Goal: Task Accomplishment & Management: Use online tool/utility

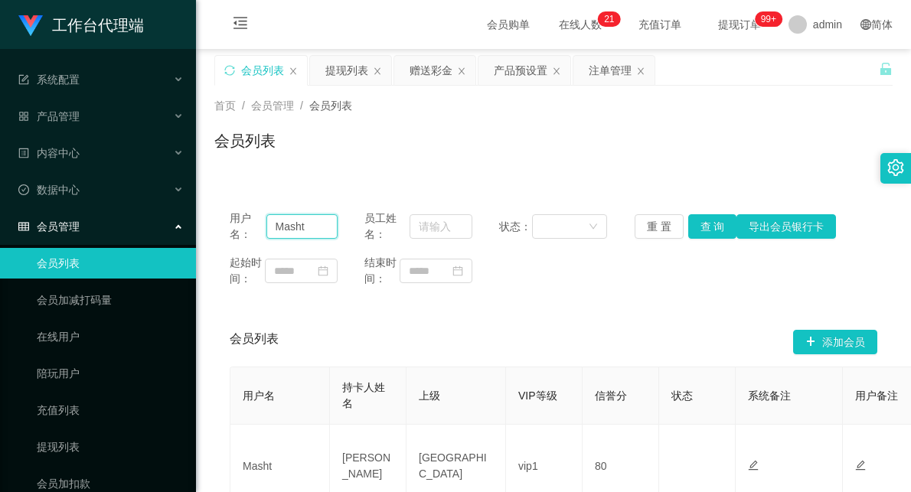
click at [283, 231] on input "Masht" at bounding box center [301, 226] width 71 height 24
click at [430, 70] on div "赠送彩金" at bounding box center [430, 70] width 43 height 29
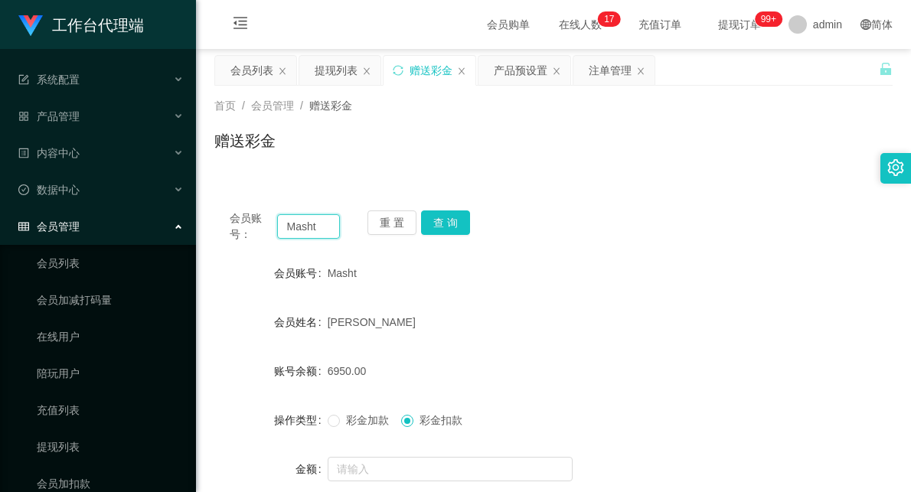
click at [307, 222] on input "Masht" at bounding box center [308, 226] width 63 height 24
paste input "fig99"
type input "Mfig99"
click at [468, 217] on div "重 置 查 询" at bounding box center [422, 226] width 110 height 32
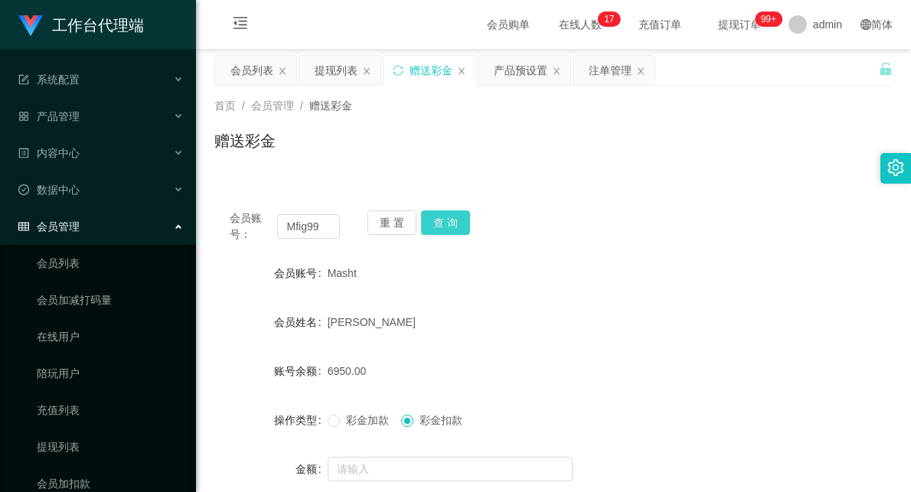
click at [449, 218] on button "查 询" at bounding box center [445, 222] width 49 height 24
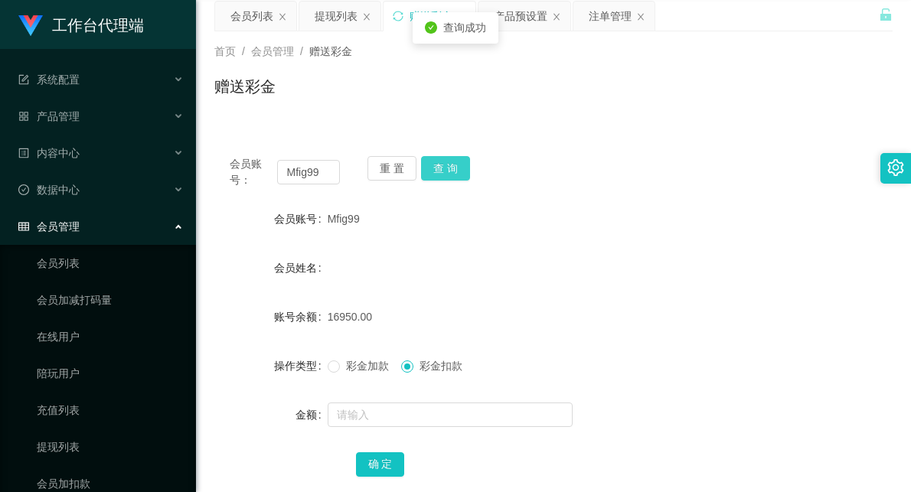
scroll to position [85, 0]
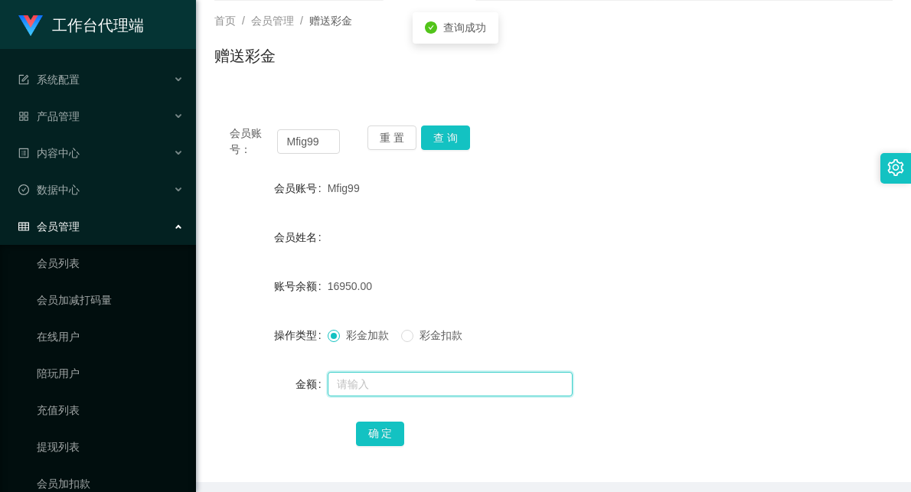
click at [393, 387] on input "text" at bounding box center [450, 384] width 245 height 24
type input "25000"
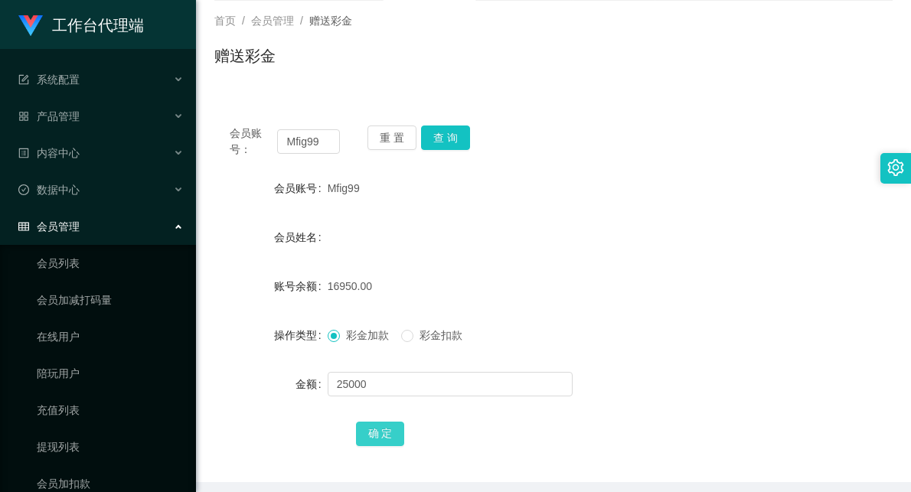
click at [371, 433] on button "确 定" at bounding box center [380, 434] width 49 height 24
click at [589, 295] on div "41950.00" at bounding box center [526, 286] width 396 height 31
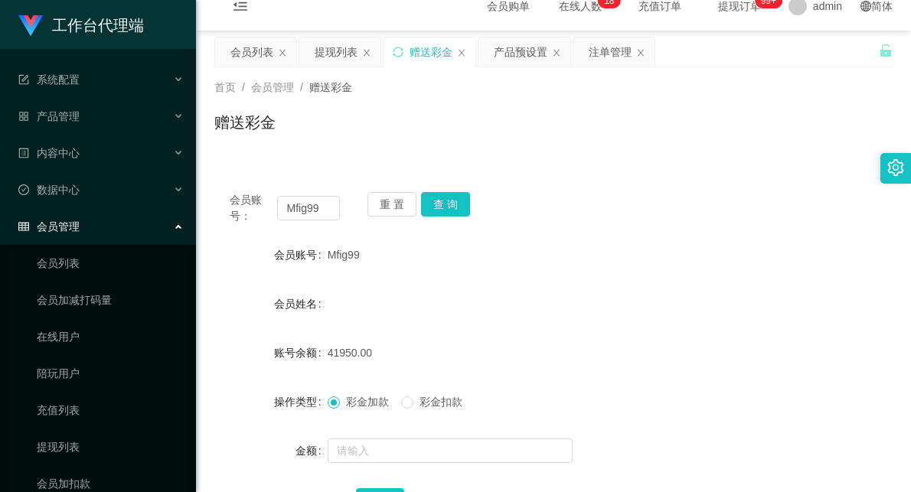
scroll to position [0, 0]
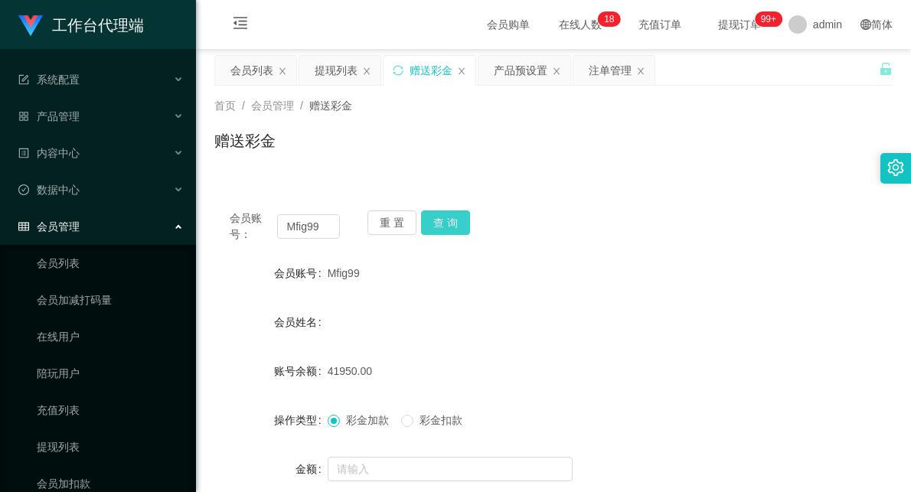
click at [446, 217] on button "查 询" at bounding box center [445, 222] width 49 height 24
click at [237, 73] on div "会员列表" at bounding box center [251, 70] width 43 height 29
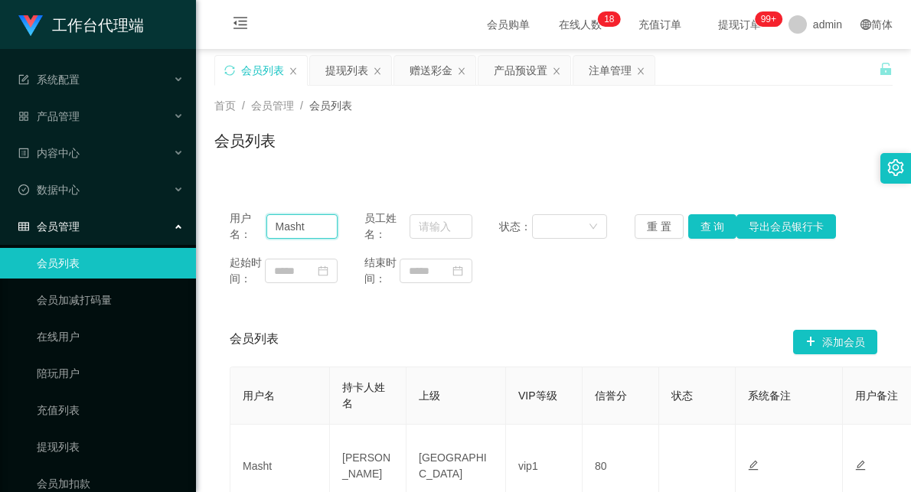
drag, startPoint x: 318, startPoint y: 224, endPoint x: 231, endPoint y: 215, distance: 87.0
click at [231, 215] on div "用户名： Masht" at bounding box center [284, 226] width 108 height 32
paste input "fig99"
type input "Mfig99"
click at [712, 220] on button "查 询" at bounding box center [712, 226] width 49 height 24
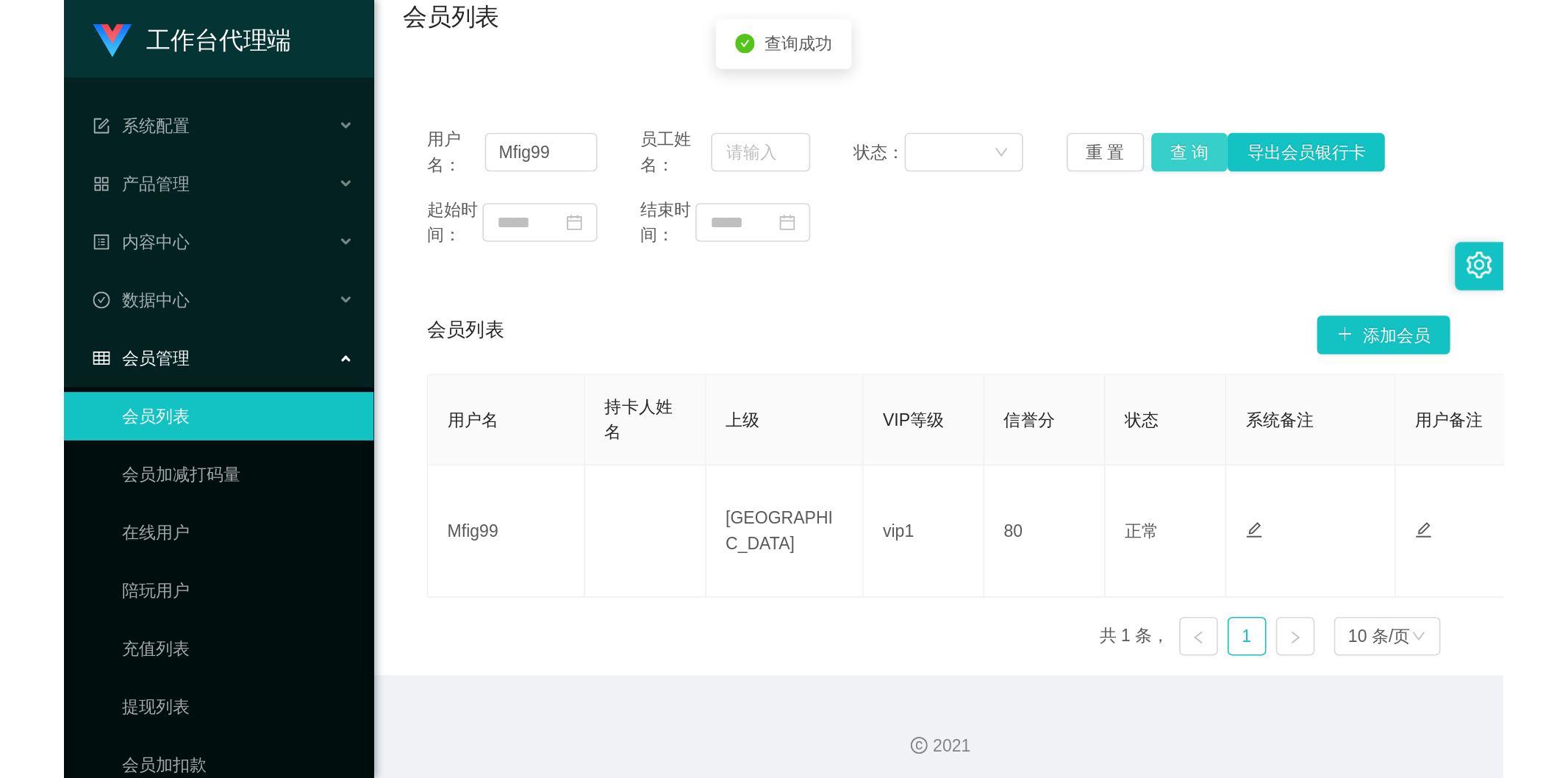
scroll to position [64, 0]
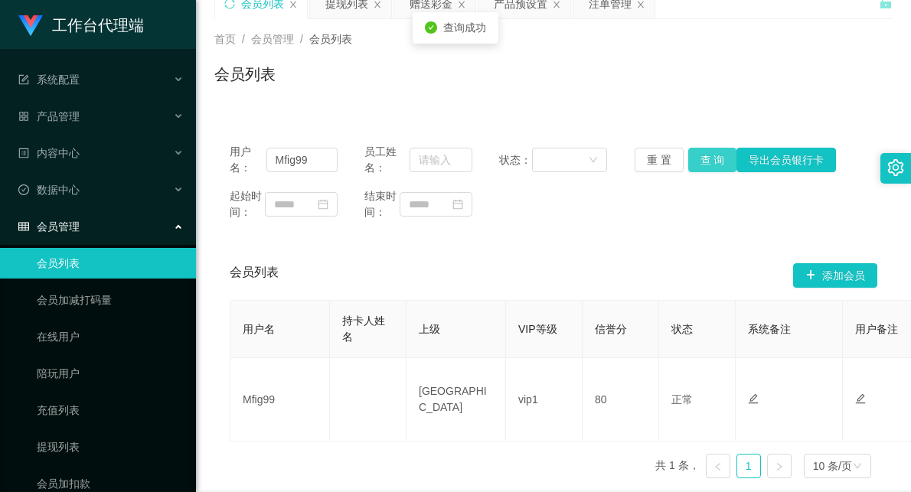
click at [708, 163] on button "查 询" at bounding box center [712, 160] width 49 height 24
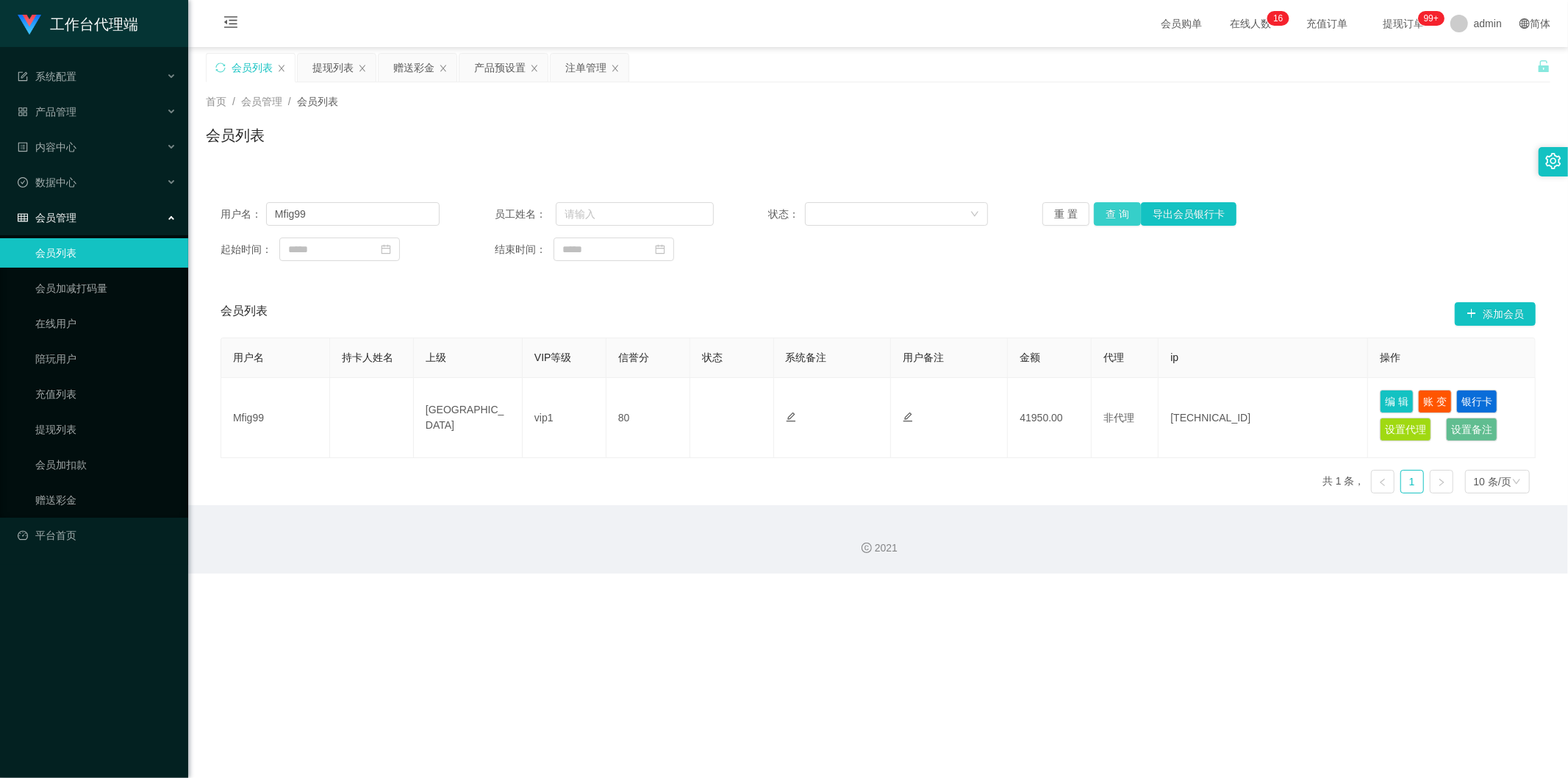
click at [874, 209] on button "查 询" at bounding box center [1117, 213] width 47 height 23
drag, startPoint x: 392, startPoint y: 215, endPoint x: 453, endPoint y: 221, distance: 61.3
click at [392, 215] on input "Mfig99" at bounding box center [353, 213] width 174 height 23
click at [874, 216] on button "查 询" at bounding box center [1117, 213] width 47 height 23
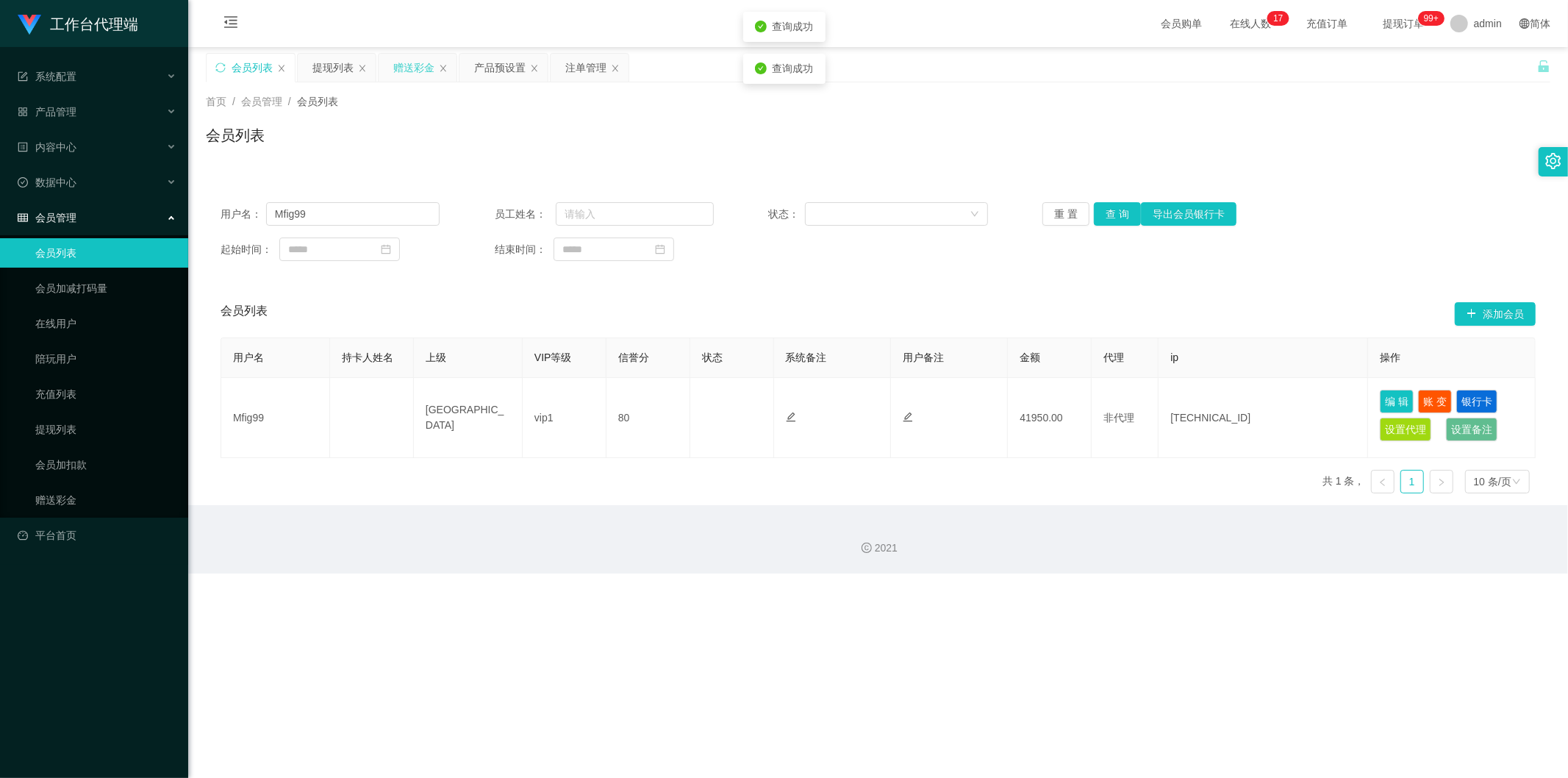
click at [421, 67] on div "赠送彩金" at bounding box center [413, 67] width 41 height 28
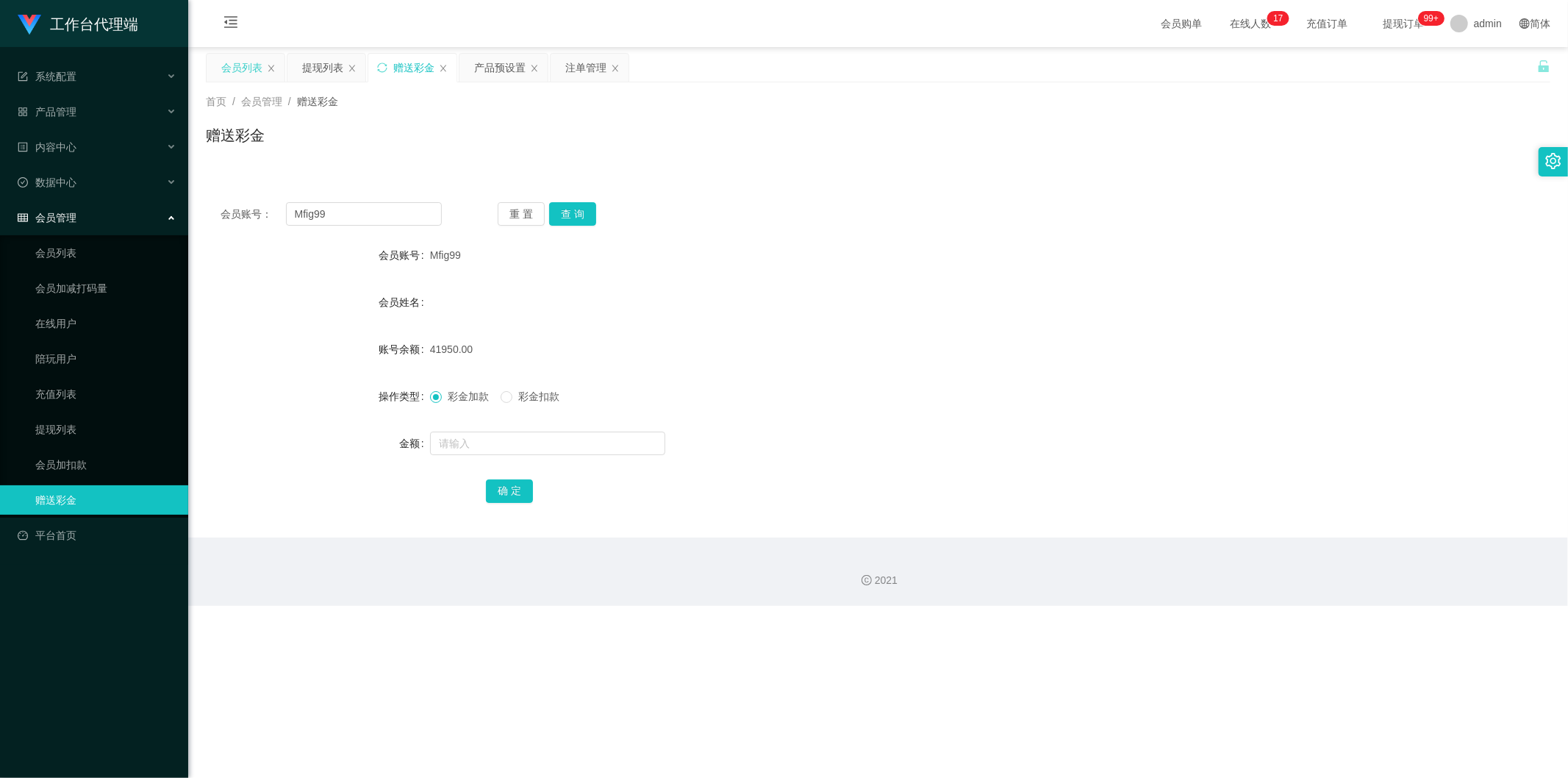
click at [241, 69] on div "会员列表" at bounding box center [241, 67] width 41 height 28
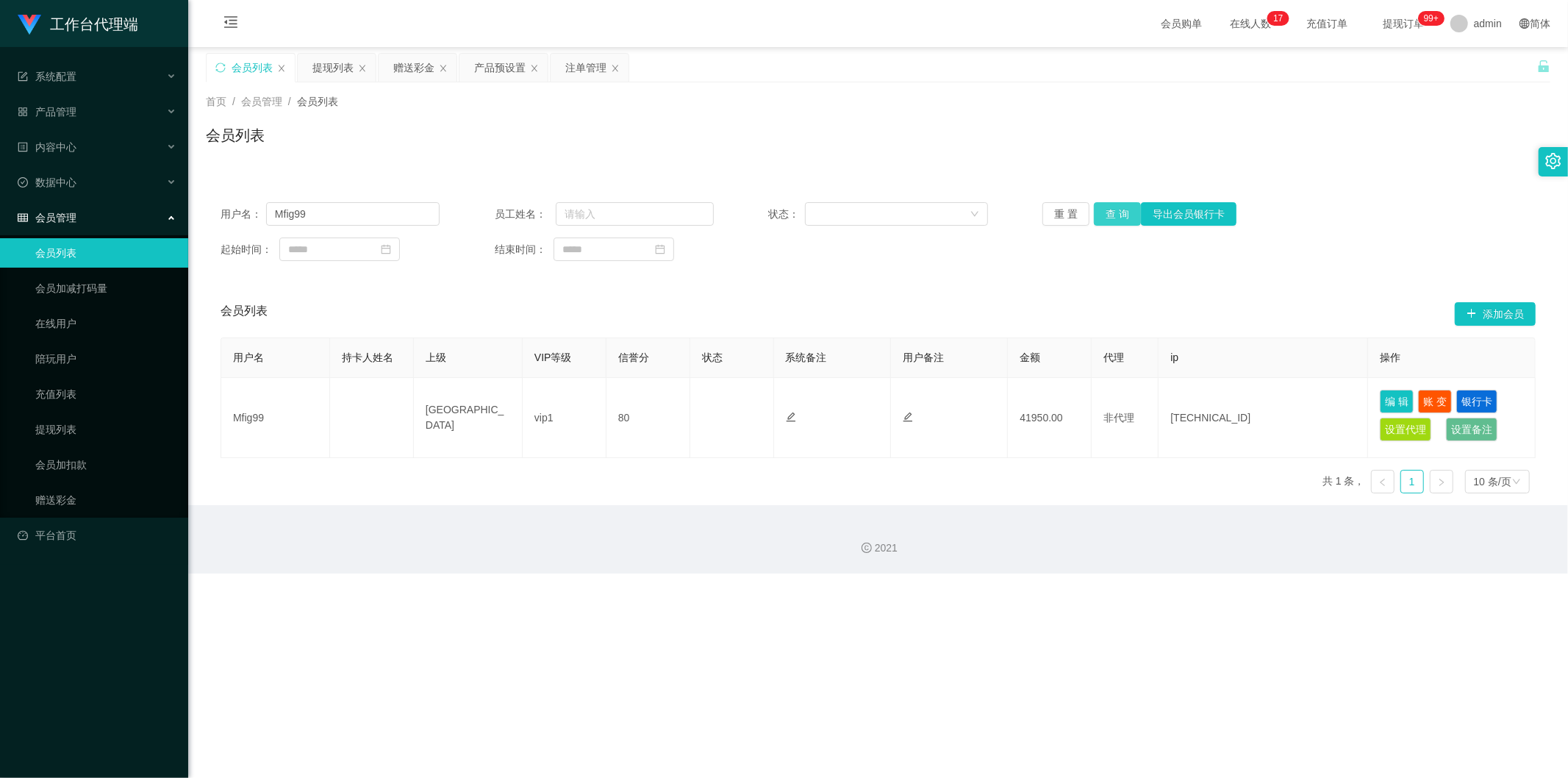
click at [874, 218] on button "查 询" at bounding box center [1117, 213] width 47 height 23
click at [874, 218] on div "重 置 查 询 导出会员银行卡" at bounding box center [1152, 213] width 219 height 23
click at [874, 218] on button "查 询" at bounding box center [1117, 213] width 47 height 23
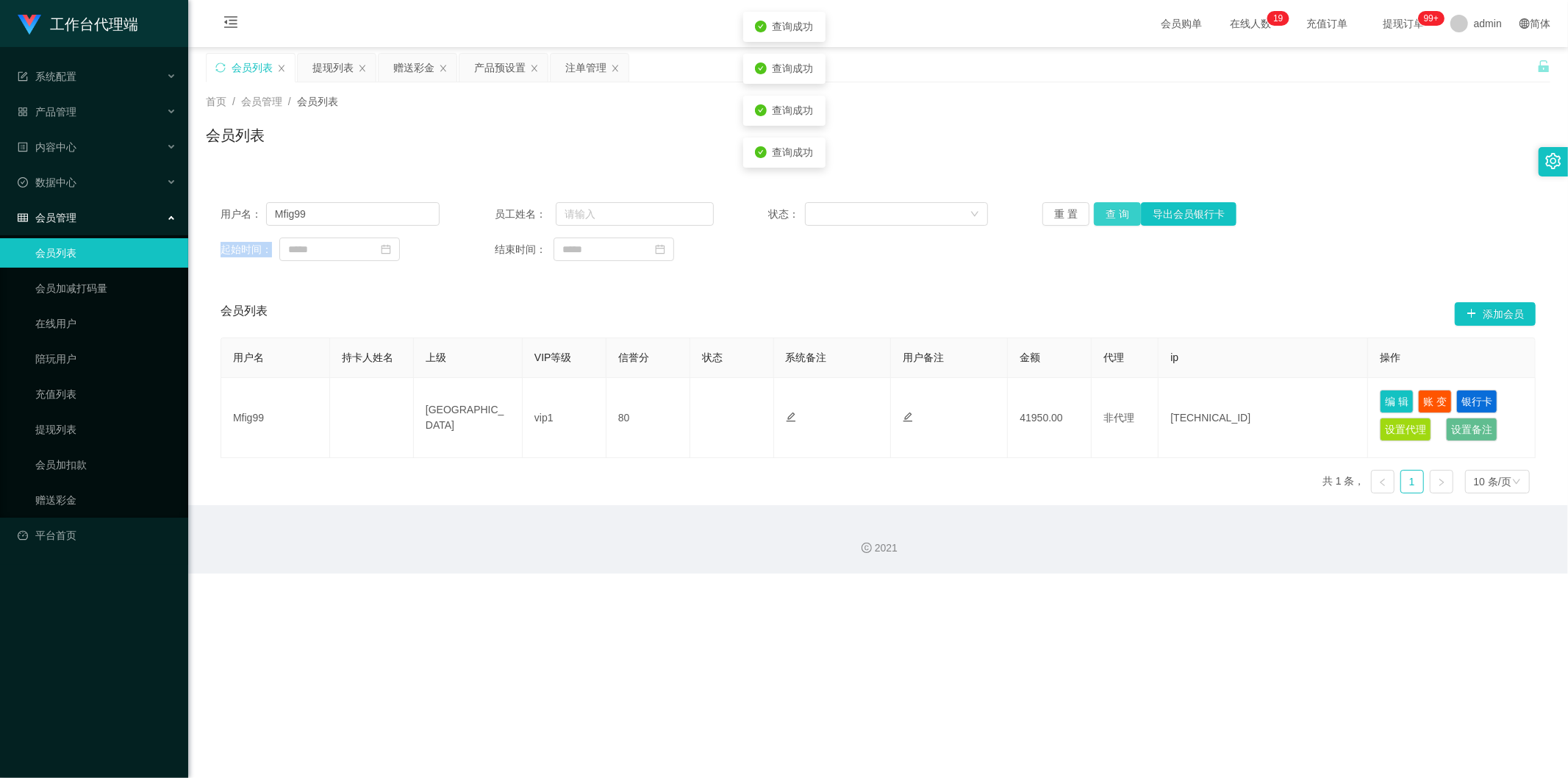
click at [874, 218] on button "查 询" at bounding box center [1117, 213] width 47 height 23
click at [874, 472] on div "2021" at bounding box center [878, 539] width 1380 height 68
click at [874, 401] on button "编 辑" at bounding box center [1396, 401] width 34 height 23
type input "Mfig99"
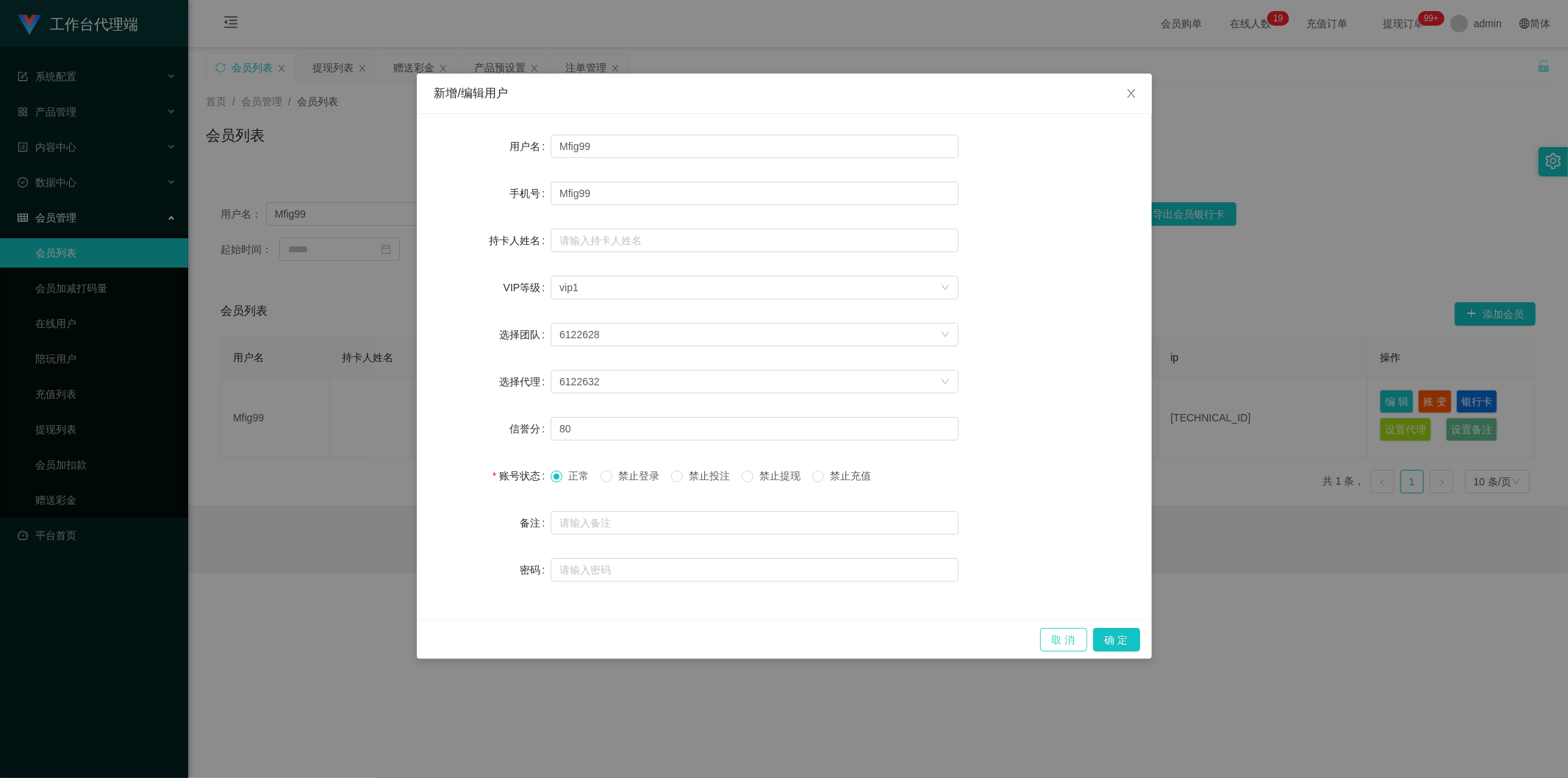
click at [874, 472] on button "取 消" at bounding box center [1064, 640] width 47 height 23
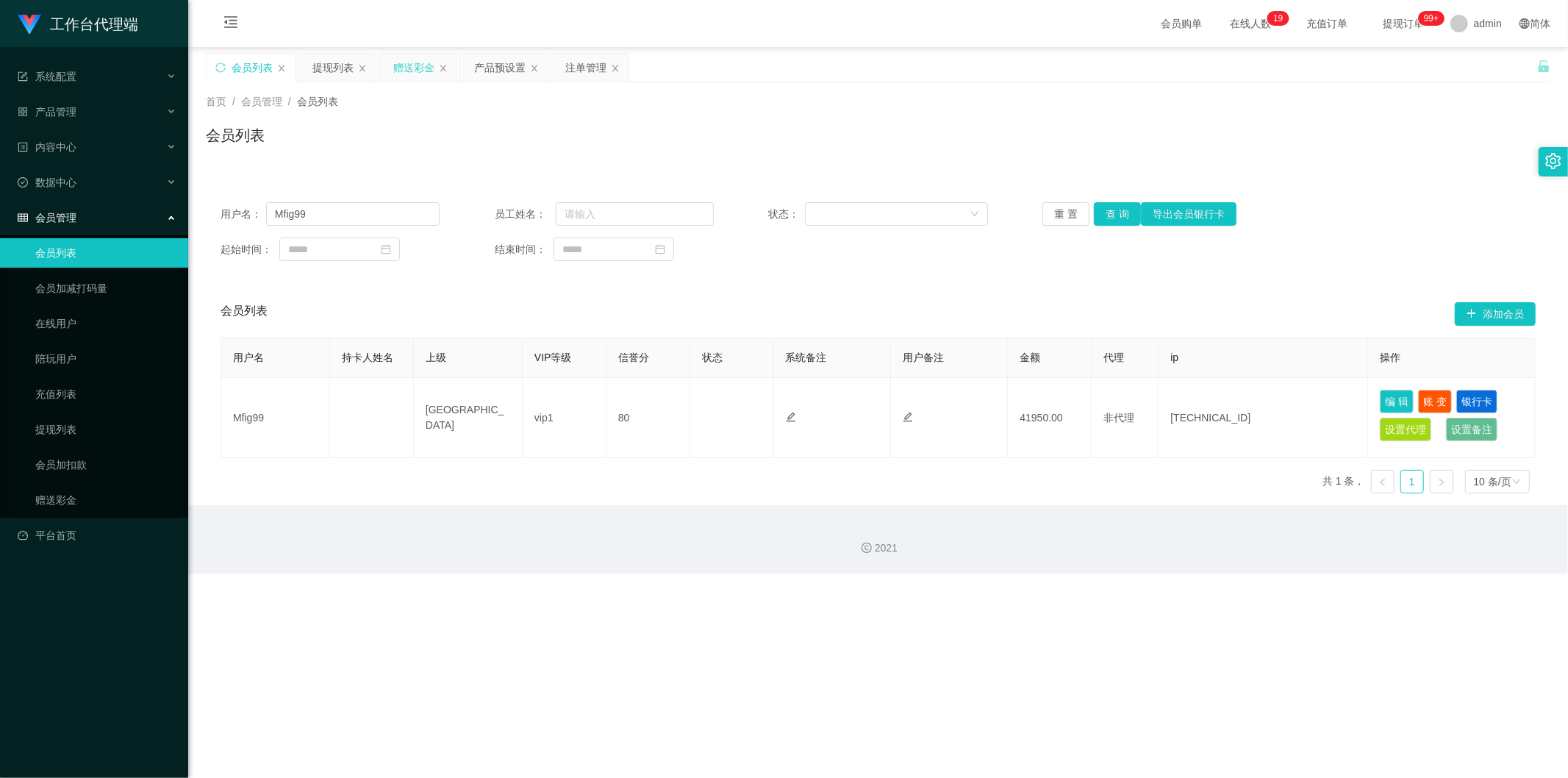
click at [418, 66] on div "赠送彩金" at bounding box center [413, 67] width 41 height 28
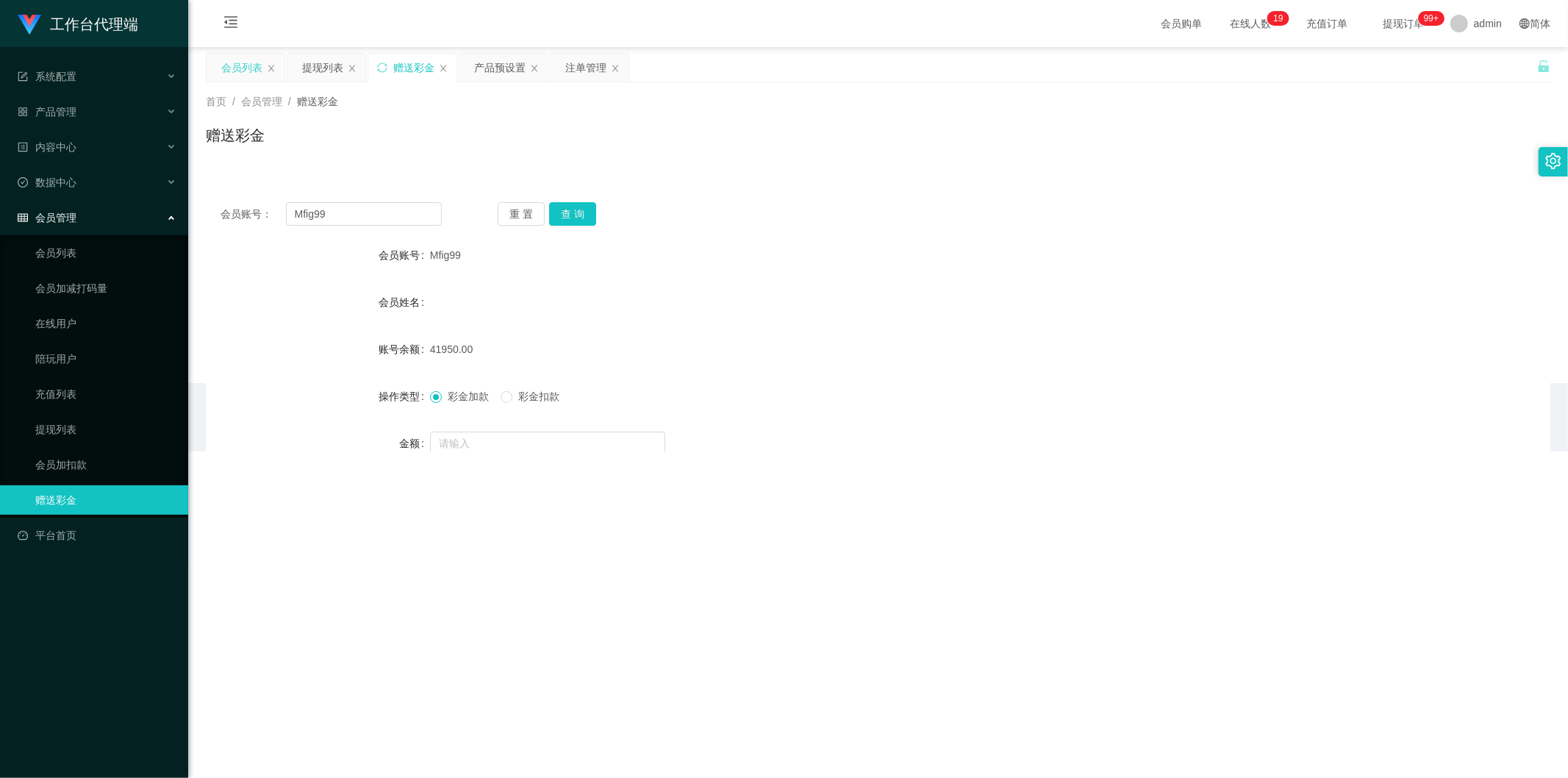
click at [243, 64] on div "会员列表" at bounding box center [241, 67] width 41 height 28
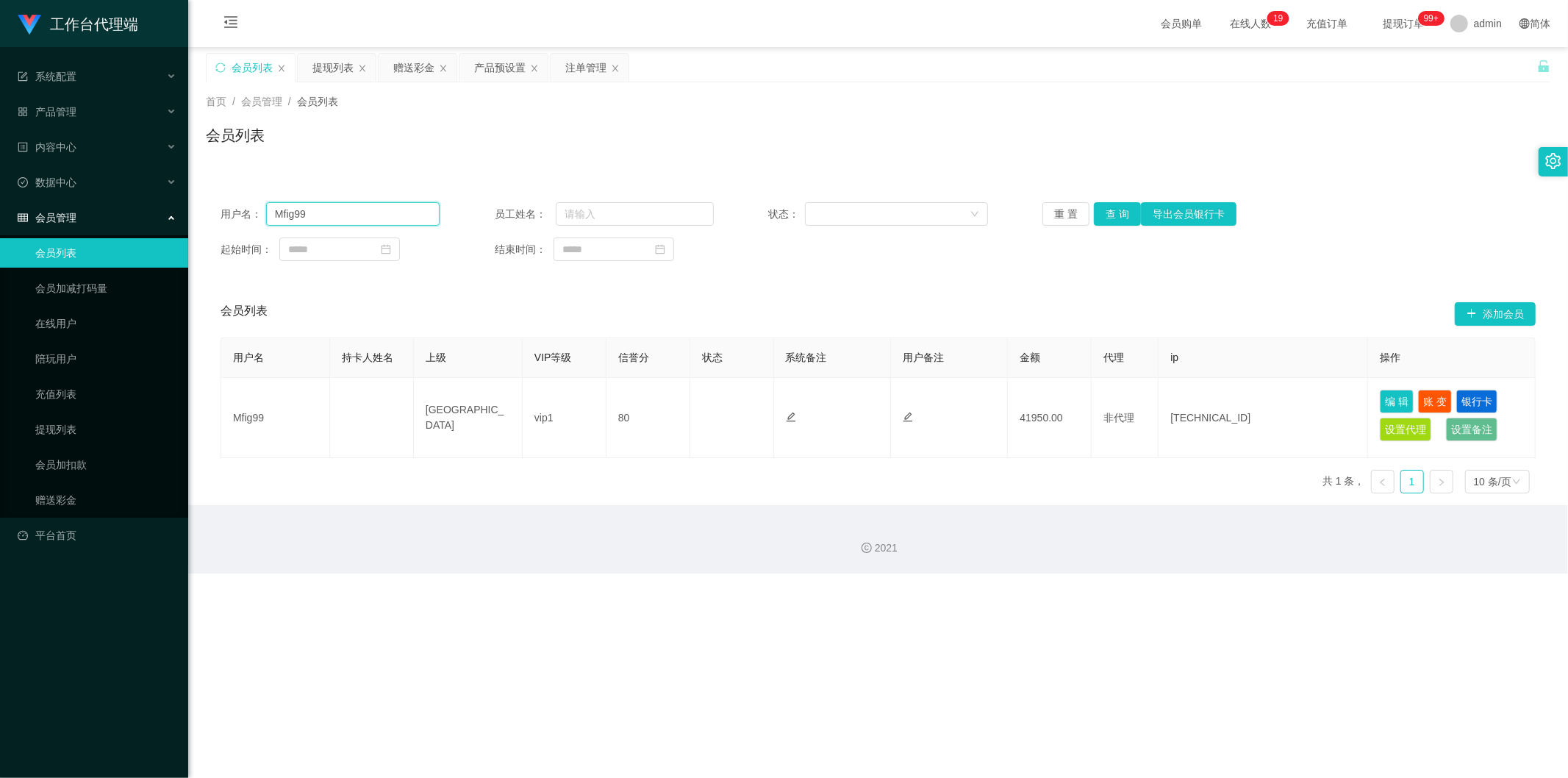
drag, startPoint x: 342, startPoint y: 210, endPoint x: 189, endPoint y: 214, distance: 153.1
click at [189, 214] on main "关闭左侧 关闭右侧 关闭其它 刷新页面 会员列表 提现列表 赠送彩金 产品预设置 注单管理 首页 / 会员管理 / 会员列表 / 会员列表 用户名： Mfig…" at bounding box center [878, 276] width 1380 height 458
click at [874, 206] on button "查 询" at bounding box center [1117, 213] width 47 height 23
drag, startPoint x: 331, startPoint y: 209, endPoint x: 243, endPoint y: 203, distance: 88.2
click at [243, 203] on div "用户名： [PERSON_NAME]" at bounding box center [331, 213] width 219 height 23
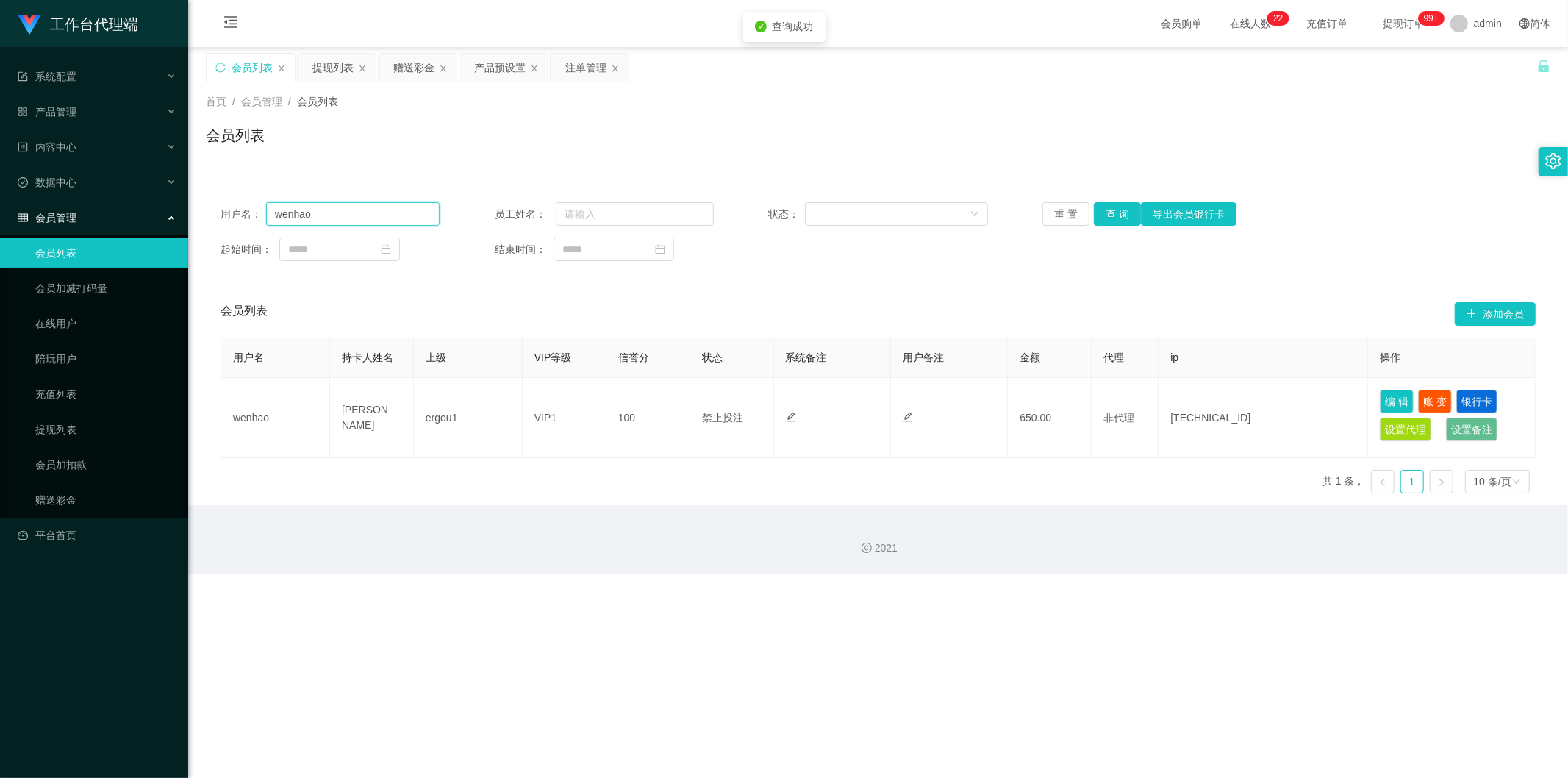
paste input "Mfig99"
click at [874, 214] on button "查 询" at bounding box center [1117, 213] width 47 height 23
click at [874, 216] on button "查 询" at bounding box center [1117, 213] width 47 height 23
drag, startPoint x: 336, startPoint y: 210, endPoint x: 233, endPoint y: 208, distance: 103.0
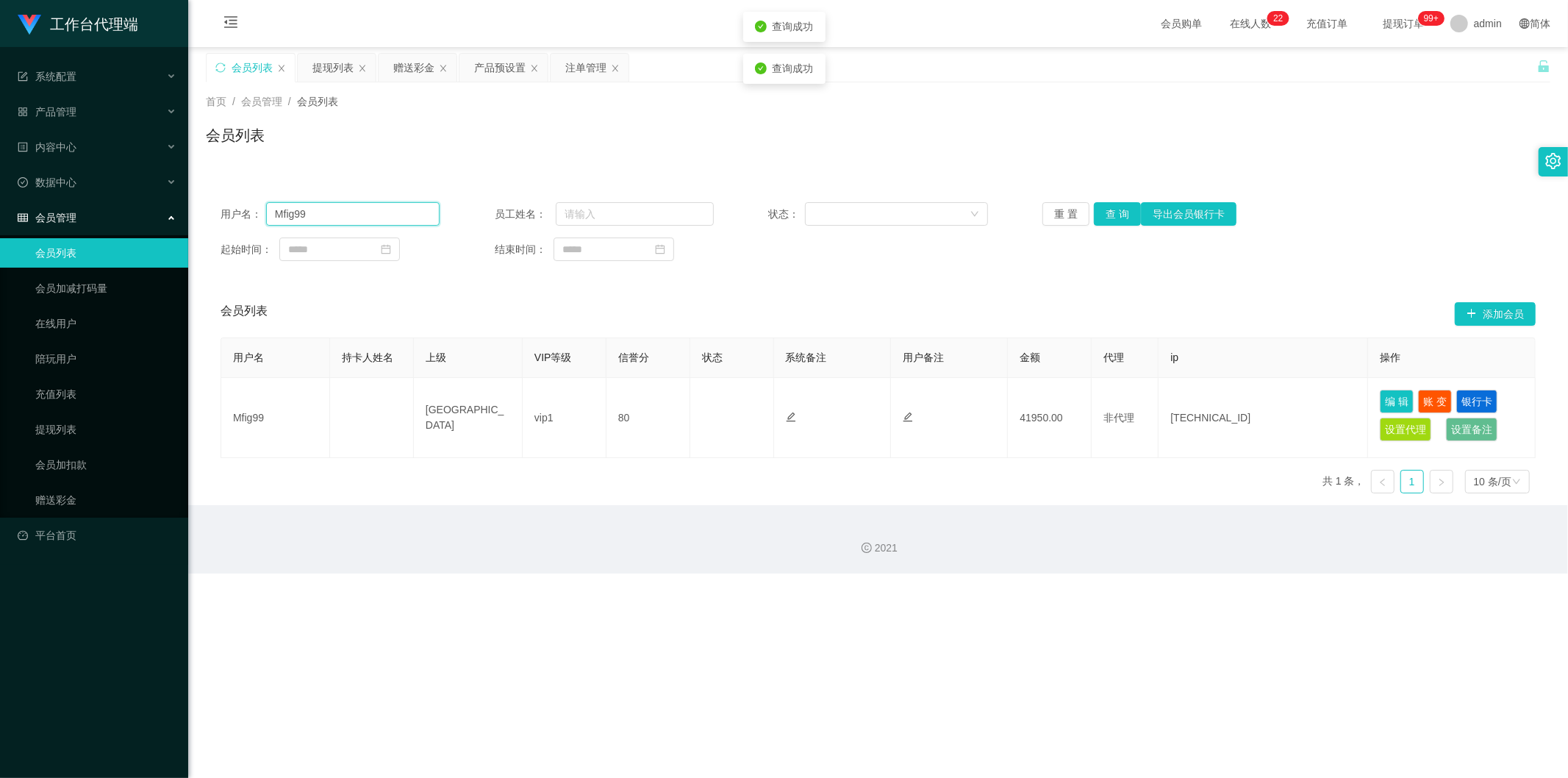
click at [233, 208] on div "用户名： Mfig99" at bounding box center [331, 213] width 219 height 23
drag, startPoint x: 1111, startPoint y: 205, endPoint x: 1113, endPoint y: 214, distance: 9.2
click at [874, 205] on button "查 询" at bounding box center [1117, 213] width 47 height 23
drag, startPoint x: 328, startPoint y: 208, endPoint x: 235, endPoint y: 203, distance: 93.1
click at [235, 203] on div "用户名： [PERSON_NAME]" at bounding box center [331, 213] width 219 height 23
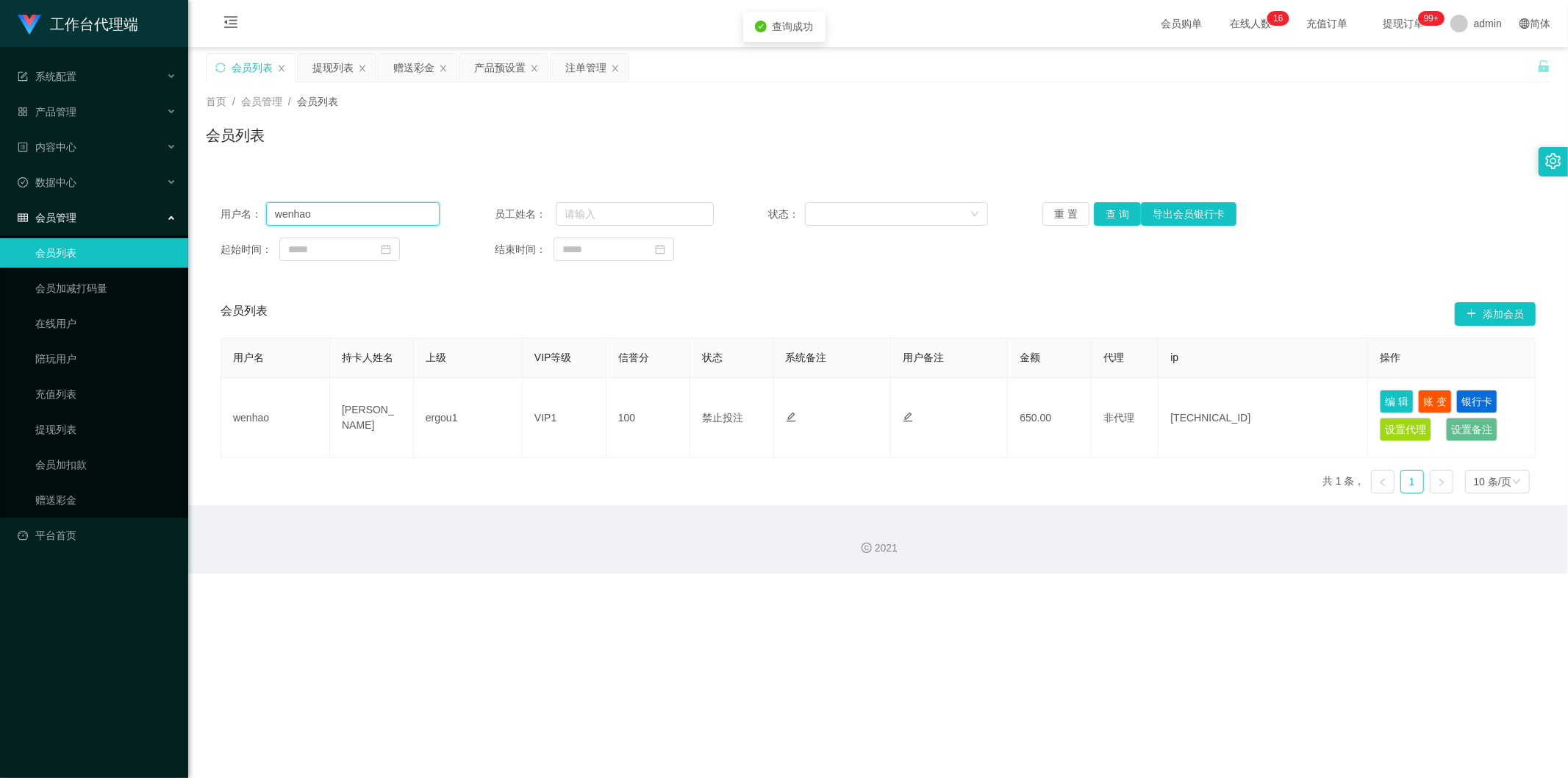
paste input "Mfig99"
type input "Mfig99"
click at [874, 216] on button "查 询" at bounding box center [1117, 213] width 47 height 23
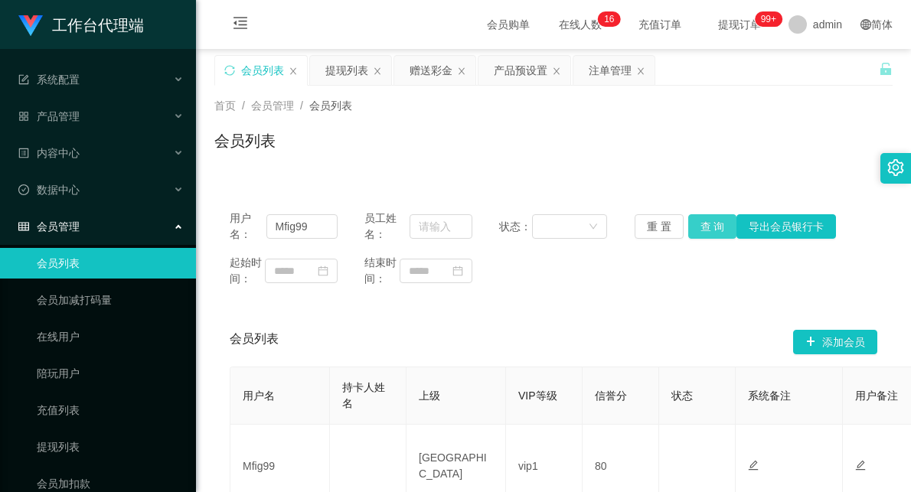
click at [715, 227] on button "查 询" at bounding box center [712, 226] width 49 height 24
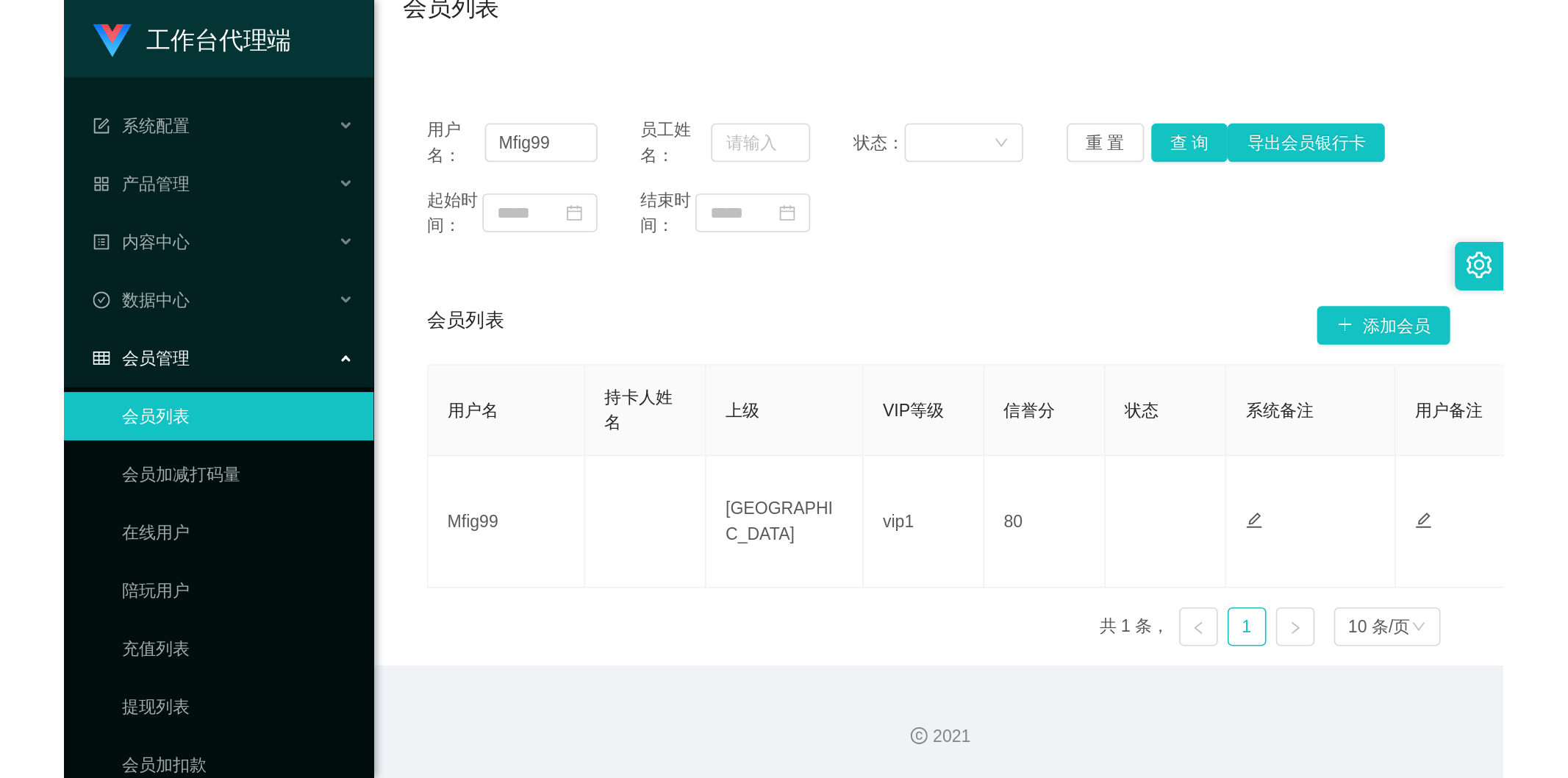
scroll to position [64, 0]
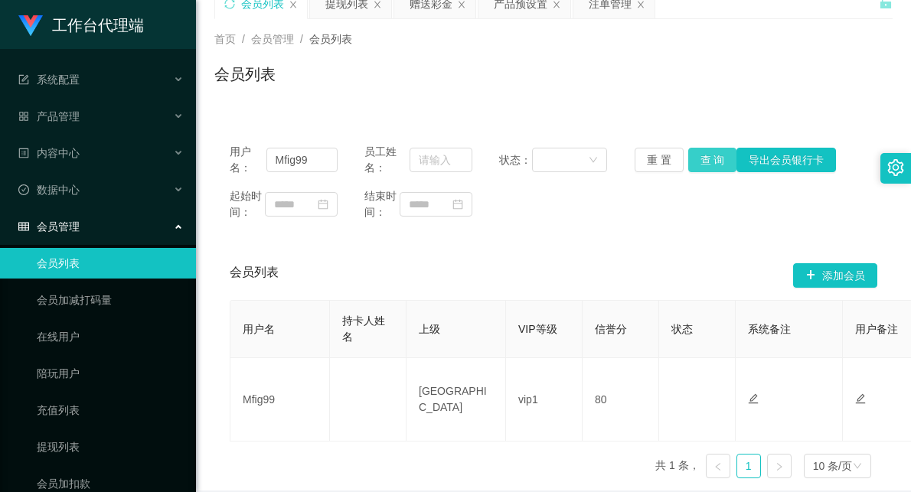
click at [715, 161] on button "查 询" at bounding box center [712, 160] width 49 height 24
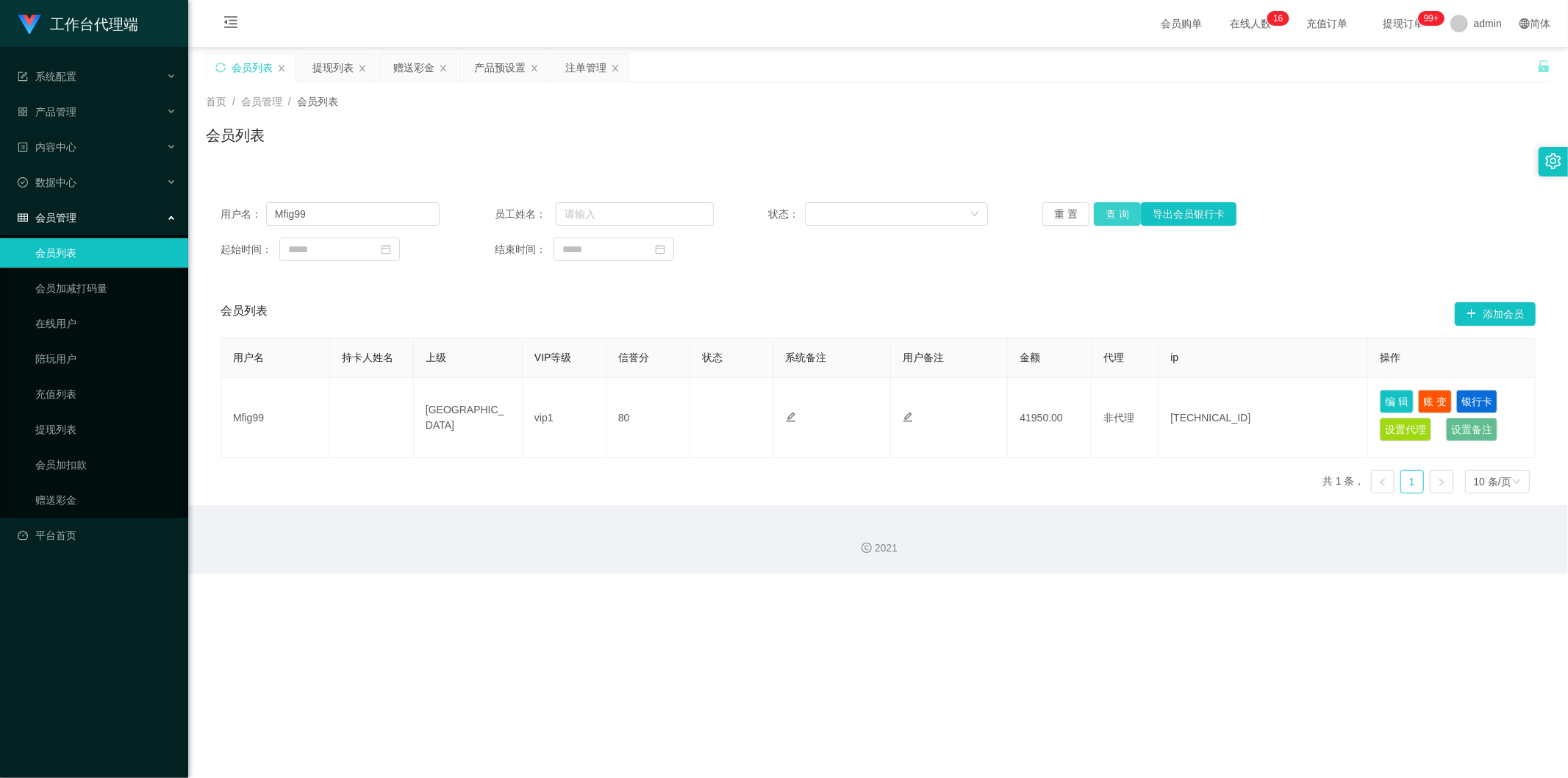
click at [874, 211] on button "查 询" at bounding box center [1117, 213] width 47 height 23
click at [874, 213] on button "查 询" at bounding box center [1117, 213] width 47 height 23
click at [874, 207] on button "查 询" at bounding box center [1117, 213] width 47 height 23
click at [874, 208] on button "查 询" at bounding box center [1117, 213] width 47 height 23
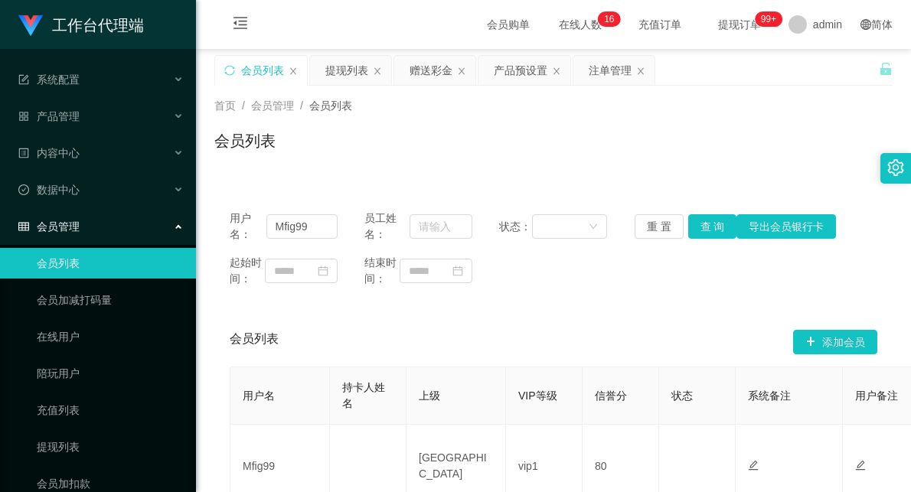
click at [702, 174] on div "首页 / 会员管理 / 会员列表 / 会员列表" at bounding box center [553, 131] width 715 height 91
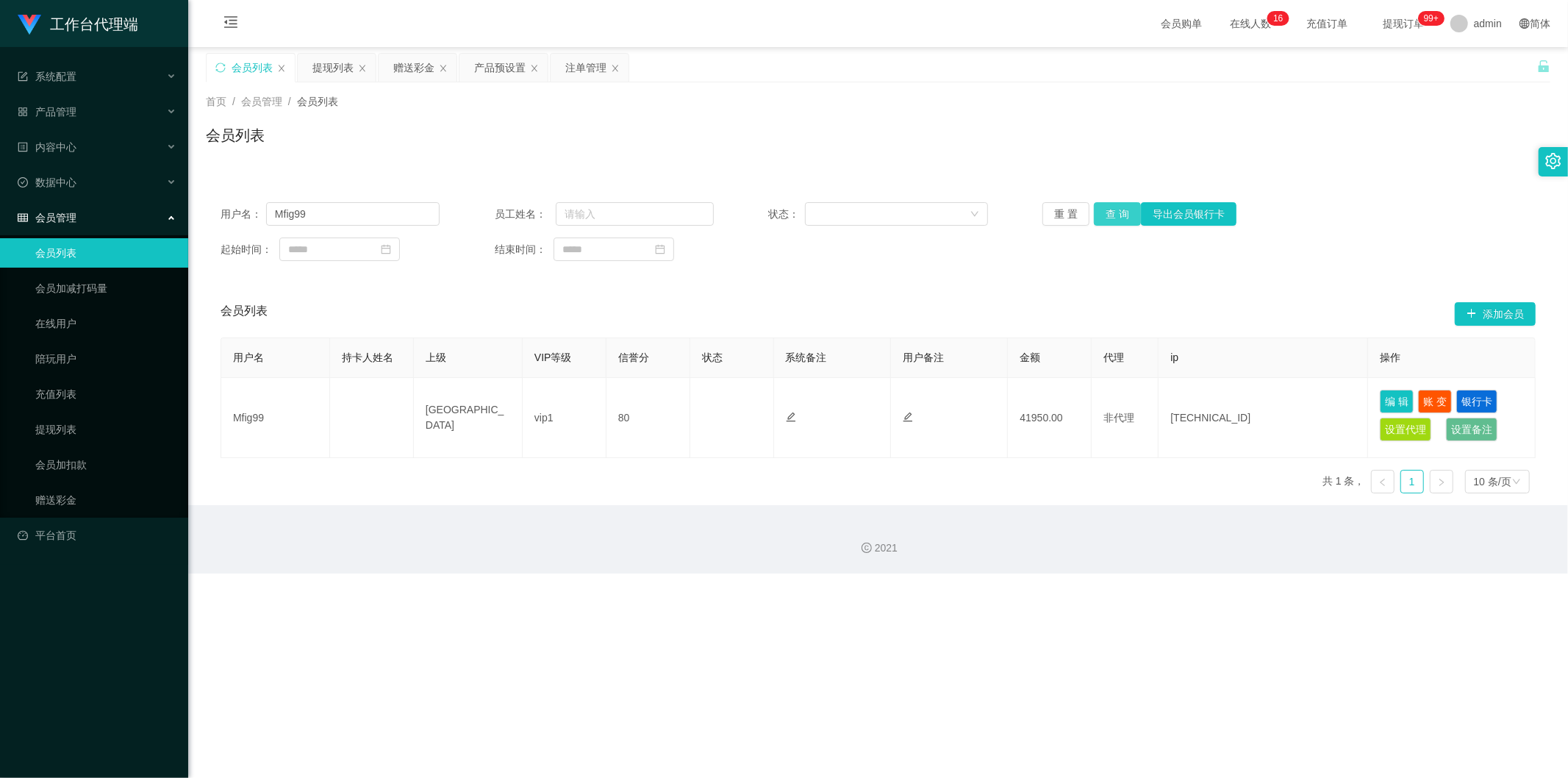
click at [874, 210] on button "查 询" at bounding box center [1117, 213] width 47 height 23
click at [874, 211] on button "查 询" at bounding box center [1117, 213] width 47 height 23
click at [874, 218] on button "查 询" at bounding box center [1117, 213] width 47 height 23
click at [874, 217] on button "查 询" at bounding box center [1117, 213] width 47 height 23
click at [874, 112] on div "首页 / 会员管理 / 会员列表 / 会员列表" at bounding box center [878, 126] width 1345 height 64
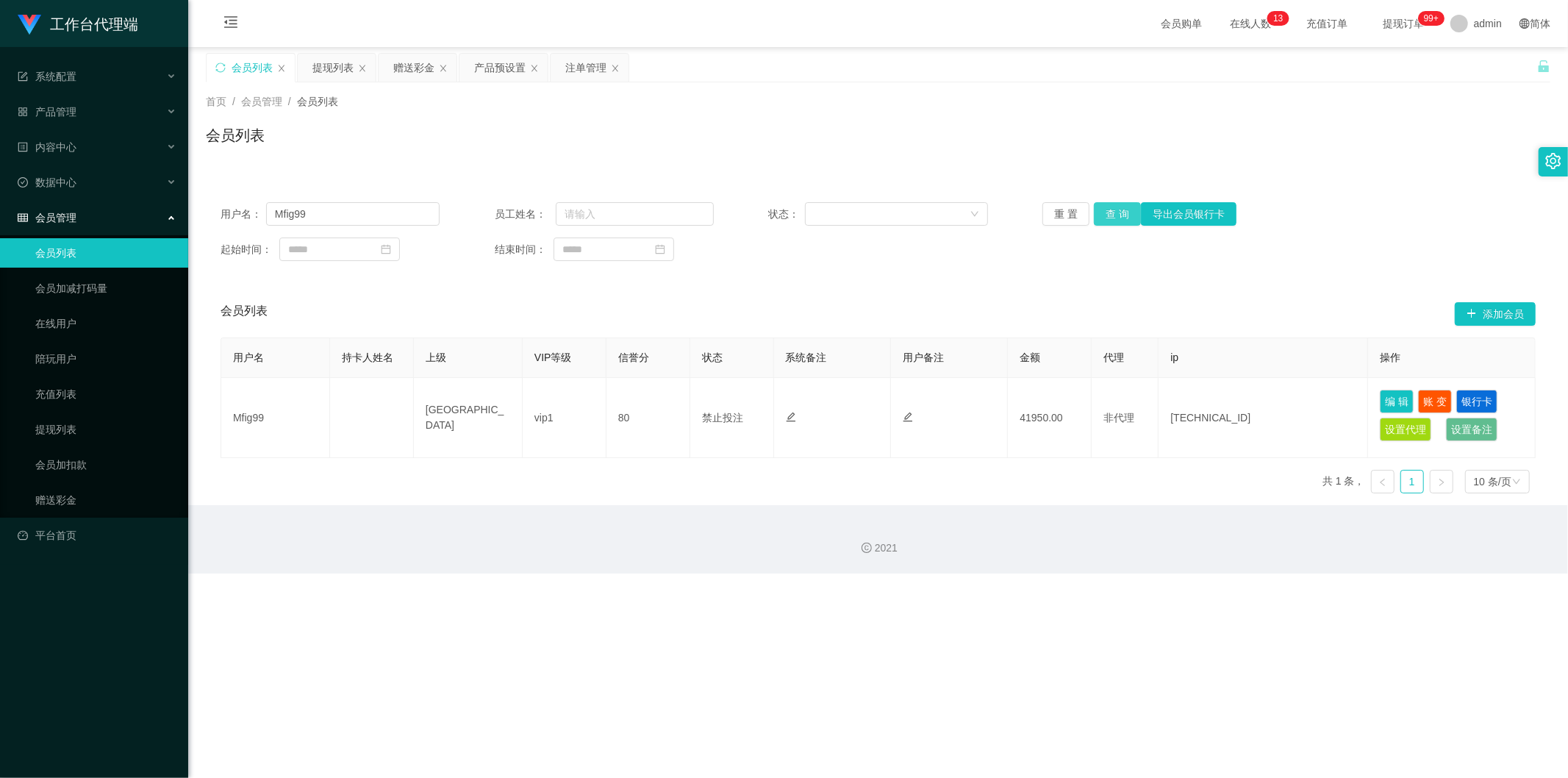
click at [874, 213] on button "查 询" at bounding box center [1117, 213] width 47 height 23
click at [874, 171] on div "用户名： Mfig99 员工姓名： 状态： 重 置 查 询 导出会员银行卡 起始时间： 结束时间： 会员列表 添加会员 用户名 持卡人姓名 上级 VIP等级 …" at bounding box center [878, 337] width 1345 height 335
click at [874, 211] on button "查 询" at bounding box center [1117, 213] width 47 height 23
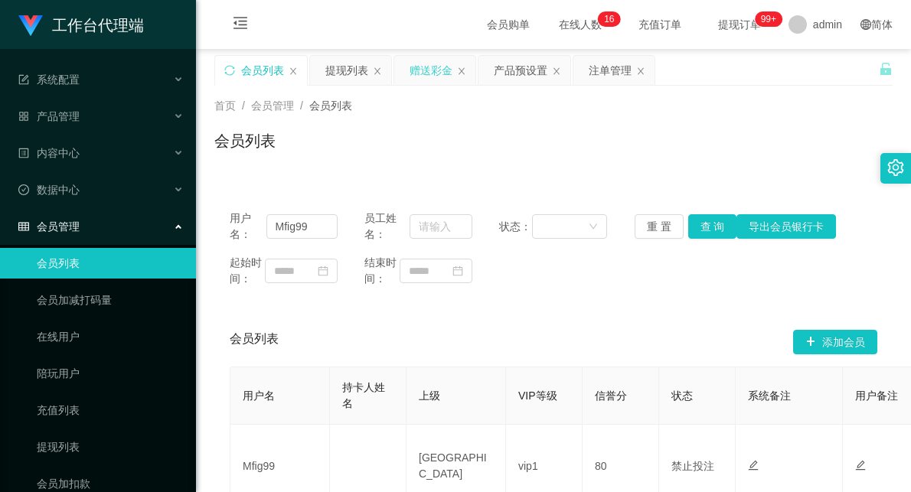
click at [429, 67] on div "赠送彩金" at bounding box center [430, 70] width 43 height 29
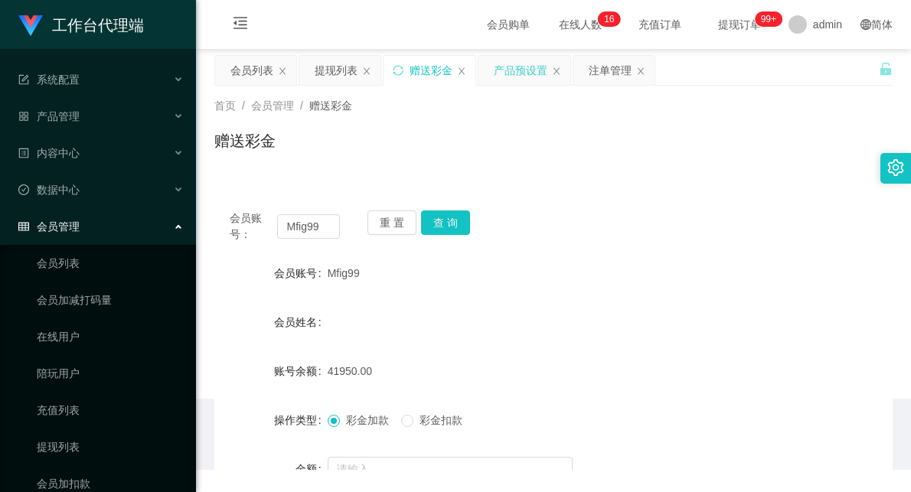
click at [517, 66] on div "产品预设置" at bounding box center [521, 70] width 54 height 29
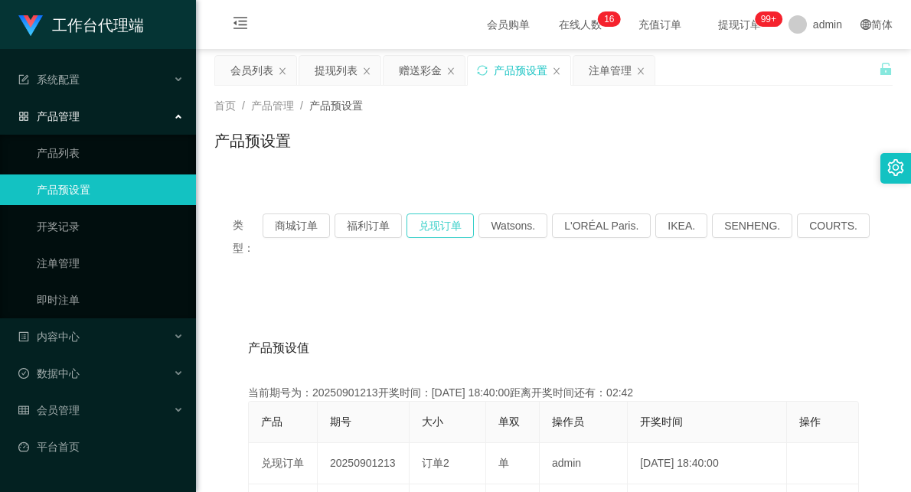
click at [450, 227] on button "兑现订单" at bounding box center [439, 226] width 67 height 24
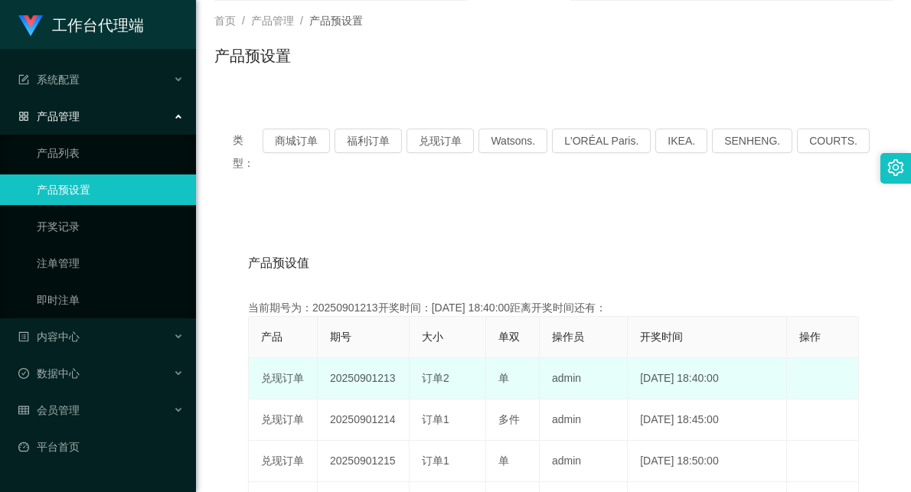
drag, startPoint x: 502, startPoint y: 352, endPoint x: 548, endPoint y: 346, distance: 46.3
click at [541, 358] on tr "兑现订单 20250901213 订单2 单 admin [DATE] 18:40:00 编 辑 限制投注" at bounding box center [554, 378] width 610 height 41
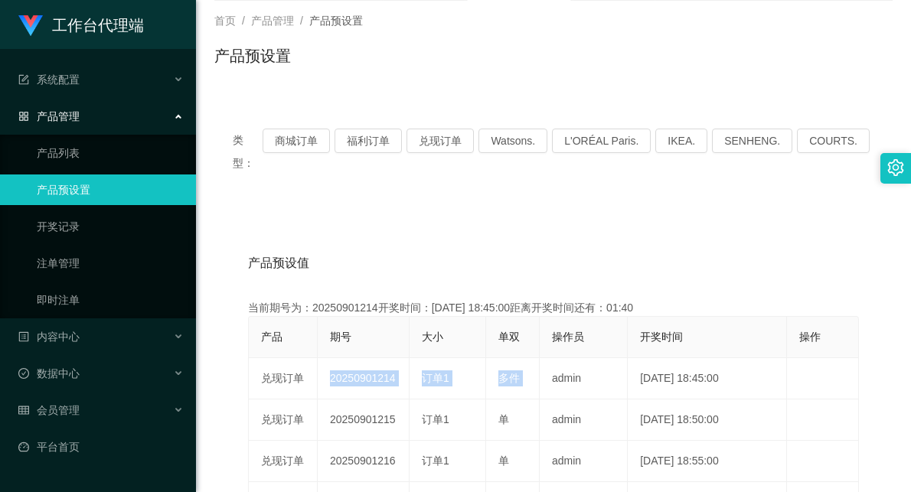
scroll to position [0, 0]
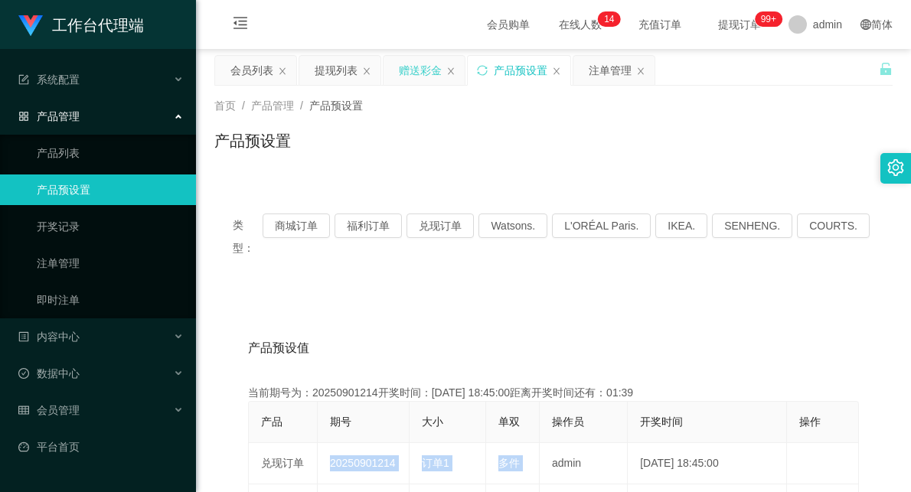
click at [424, 71] on div "赠送彩金" at bounding box center [420, 70] width 43 height 29
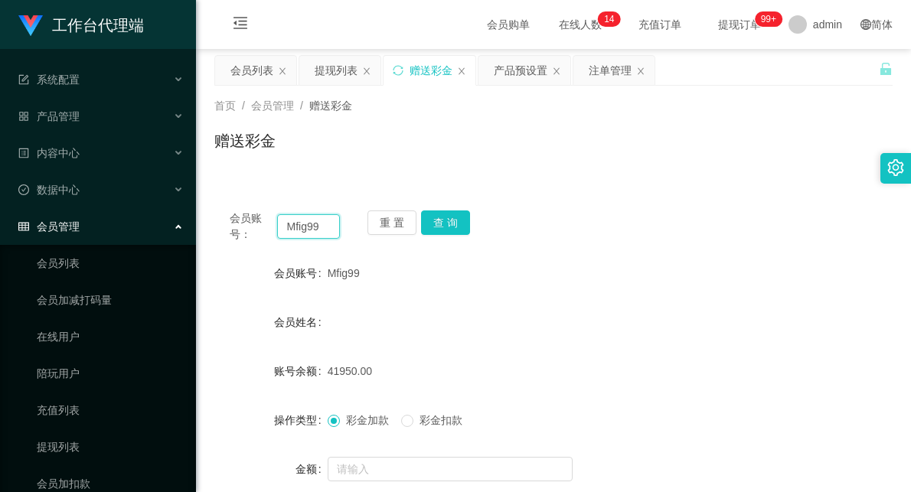
click at [306, 233] on input "Mfig99" at bounding box center [308, 226] width 63 height 24
click at [444, 222] on button "查 询" at bounding box center [445, 222] width 49 height 24
click at [432, 214] on button "查 询" at bounding box center [445, 222] width 49 height 24
click at [622, 62] on div "注单管理" at bounding box center [609, 70] width 43 height 29
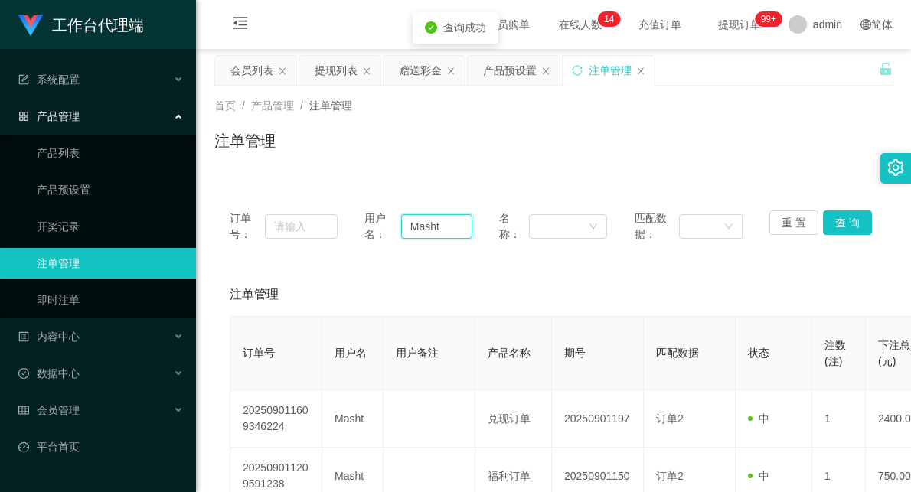
click at [415, 225] on input "Masht" at bounding box center [436, 226] width 71 height 24
paste input "fig99"
type input "Mfig99"
click at [836, 216] on button "查 询" at bounding box center [847, 222] width 49 height 24
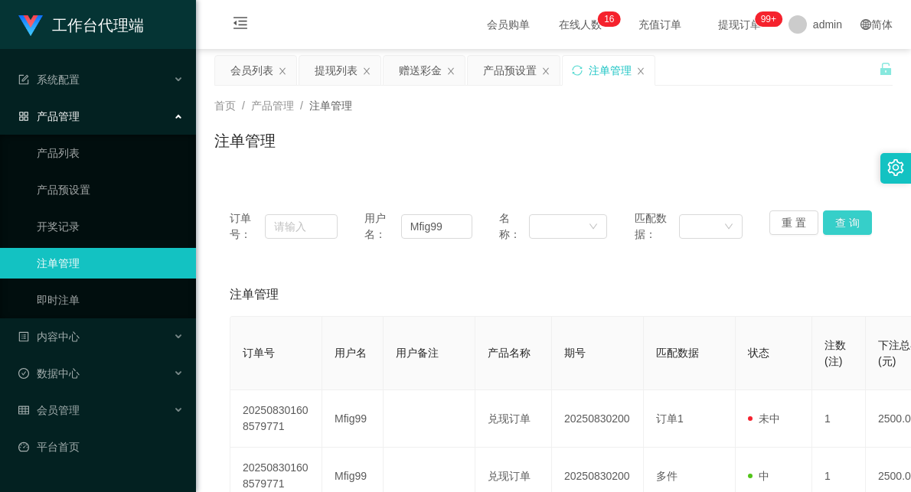
scroll to position [85, 0]
